Goal: Navigation & Orientation: Find specific page/section

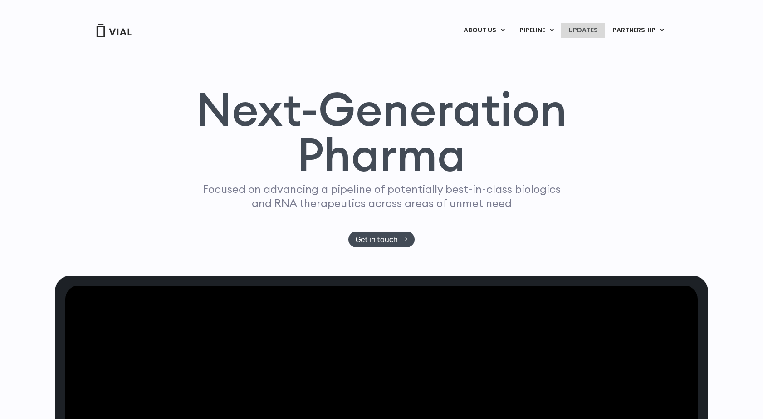
click at [578, 28] on link "UPDATES" at bounding box center [583, 30] width 44 height 15
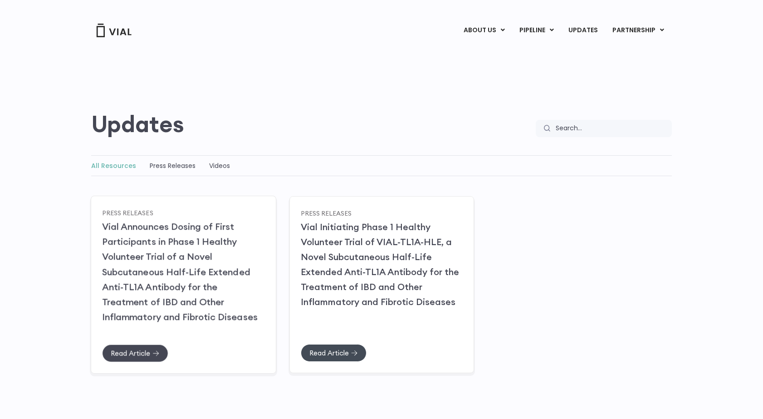
click at [142, 354] on span "Read Article" at bounding box center [130, 352] width 39 height 7
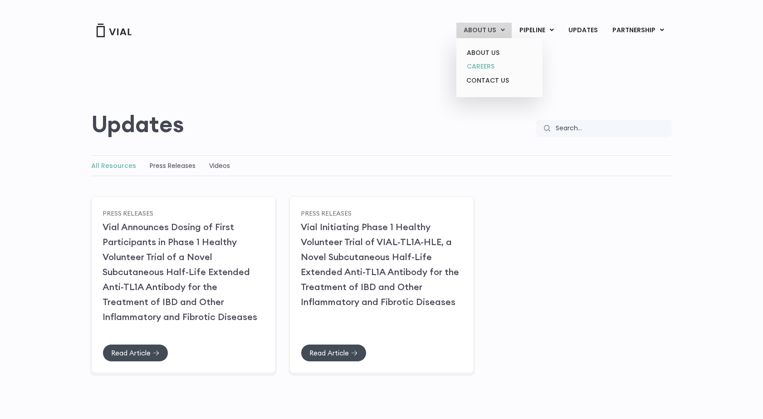
click at [492, 63] on link "CAREERS" at bounding box center [499, 66] width 79 height 14
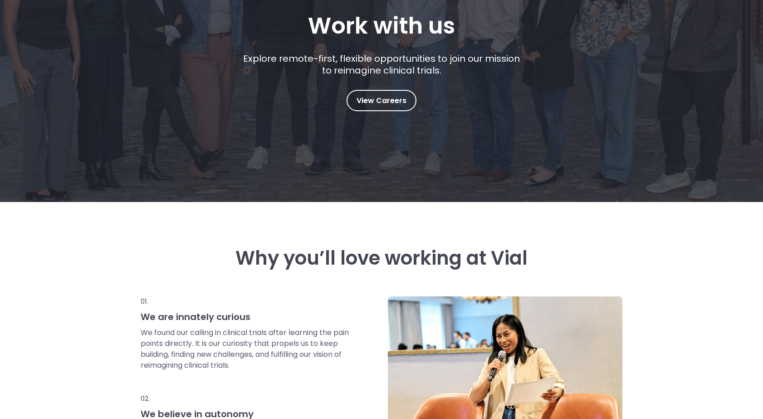
scroll to position [167, 0]
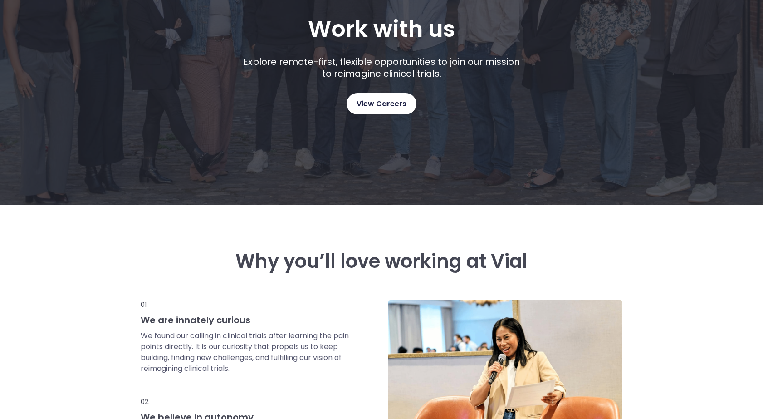
click at [380, 110] on link "View Careers" at bounding box center [382, 103] width 70 height 21
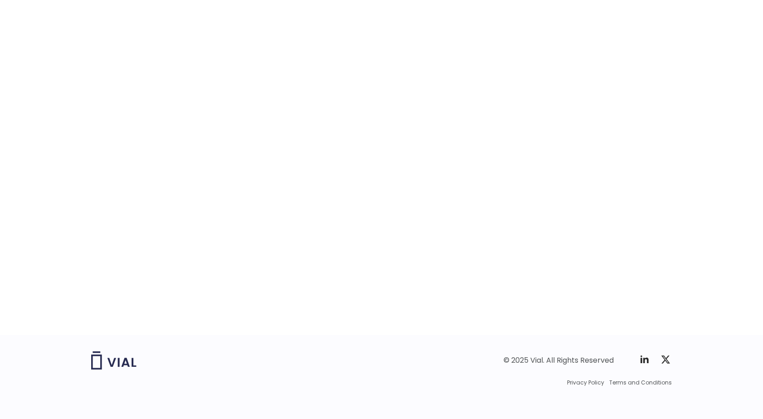
scroll to position [1359, 0]
